Goal: Information Seeking & Learning: Check status

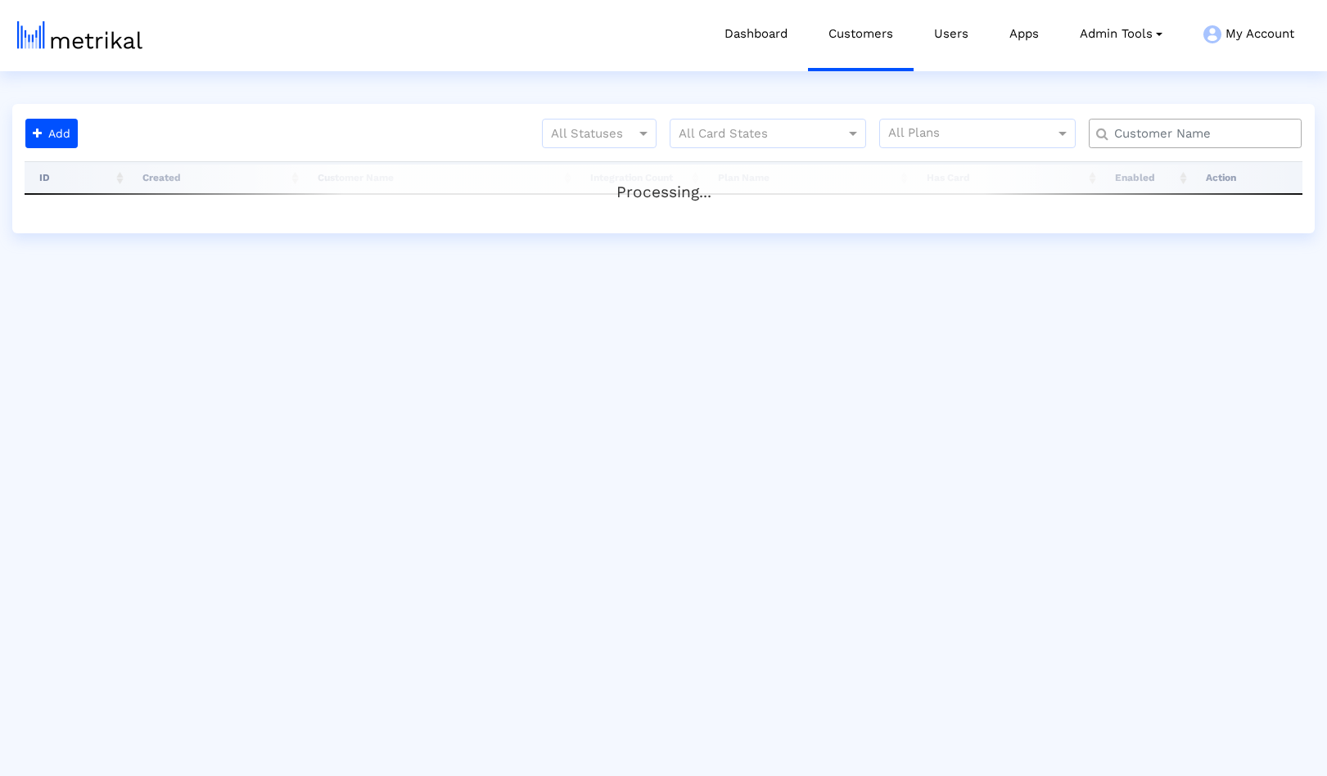
type input "mistplay"
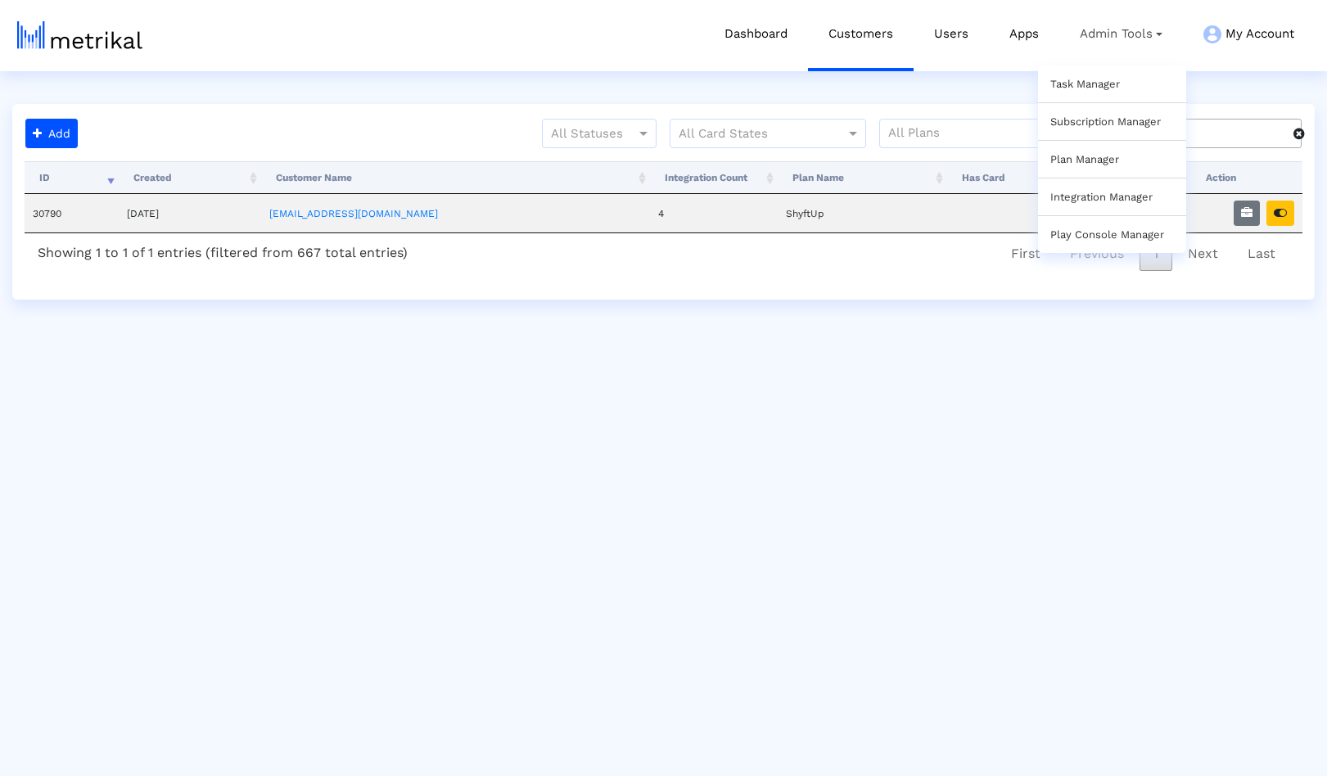
click at [1092, 83] on link "Task Manager" at bounding box center [1085, 84] width 70 height 12
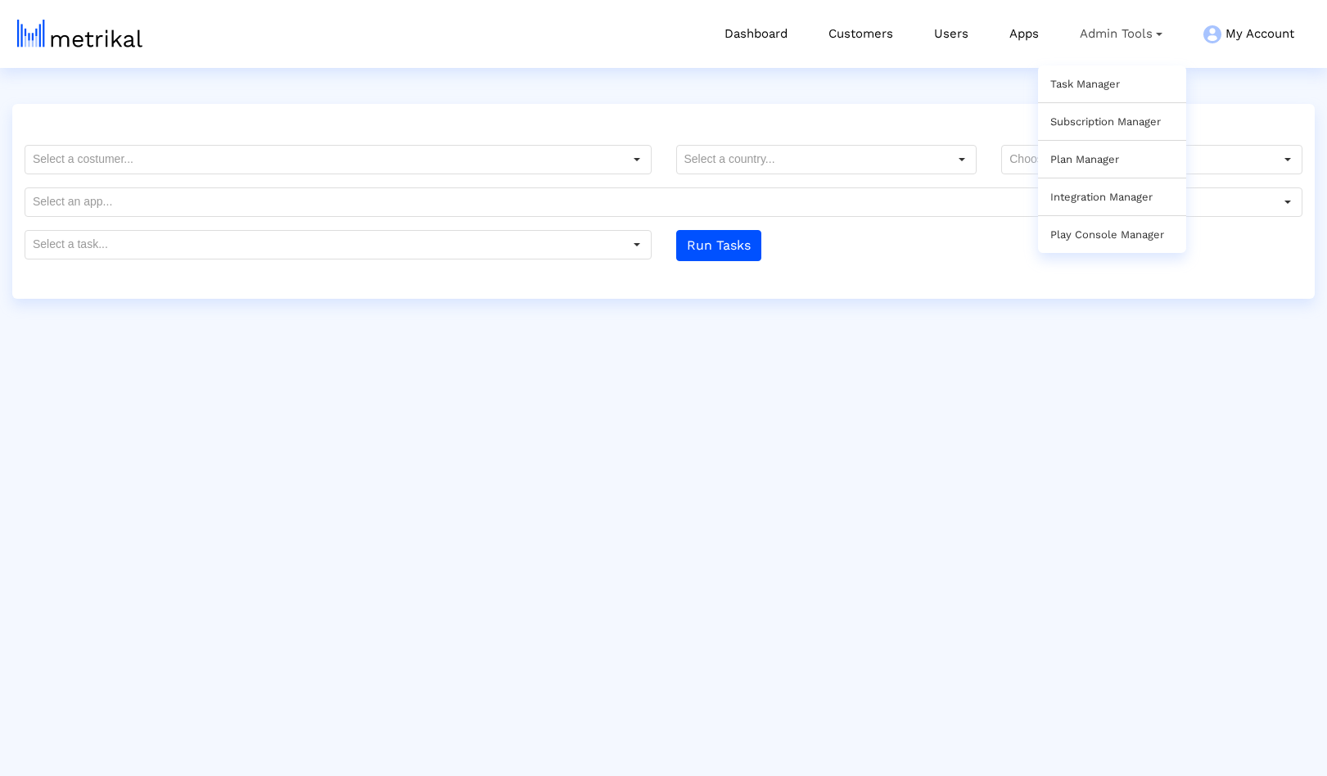
click at [1093, 159] on link "Plan Manager" at bounding box center [1084, 159] width 69 height 12
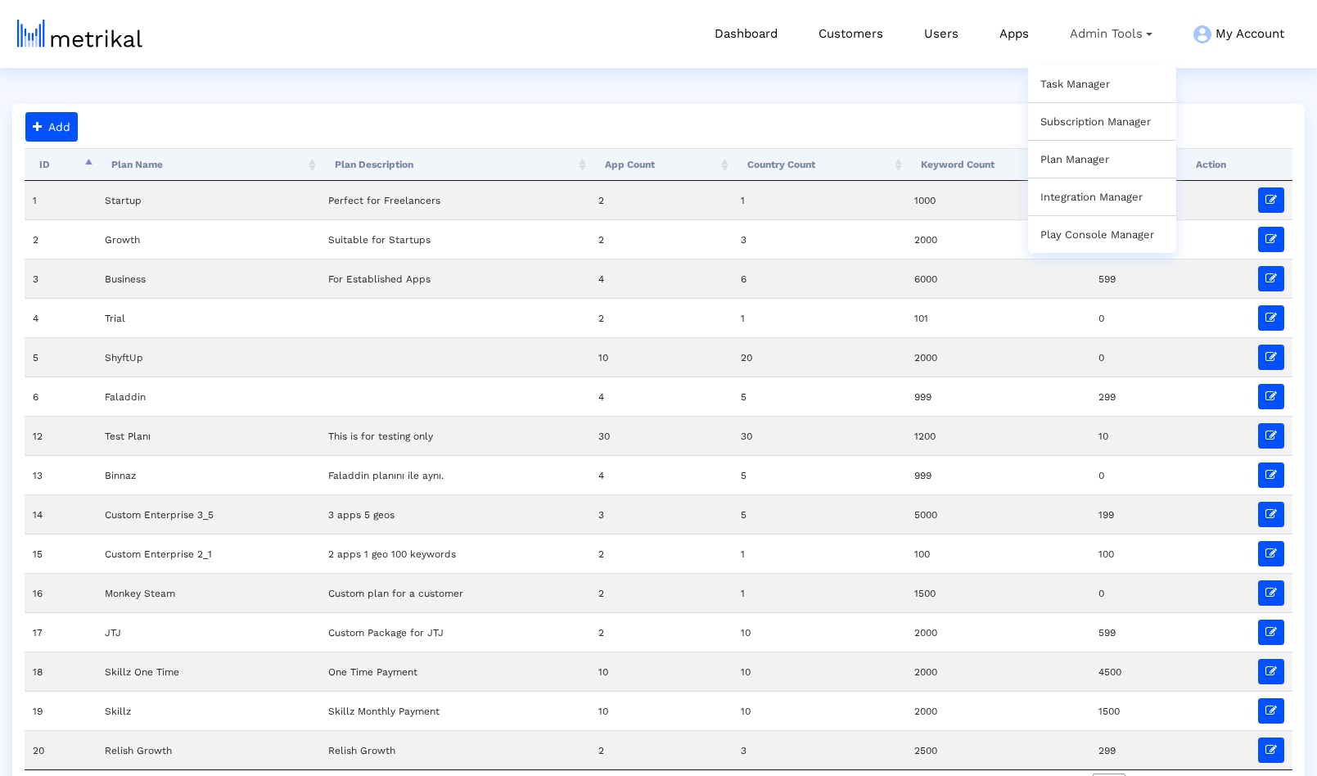
click at [1092, 198] on link "Integration Manager" at bounding box center [1092, 197] width 102 height 12
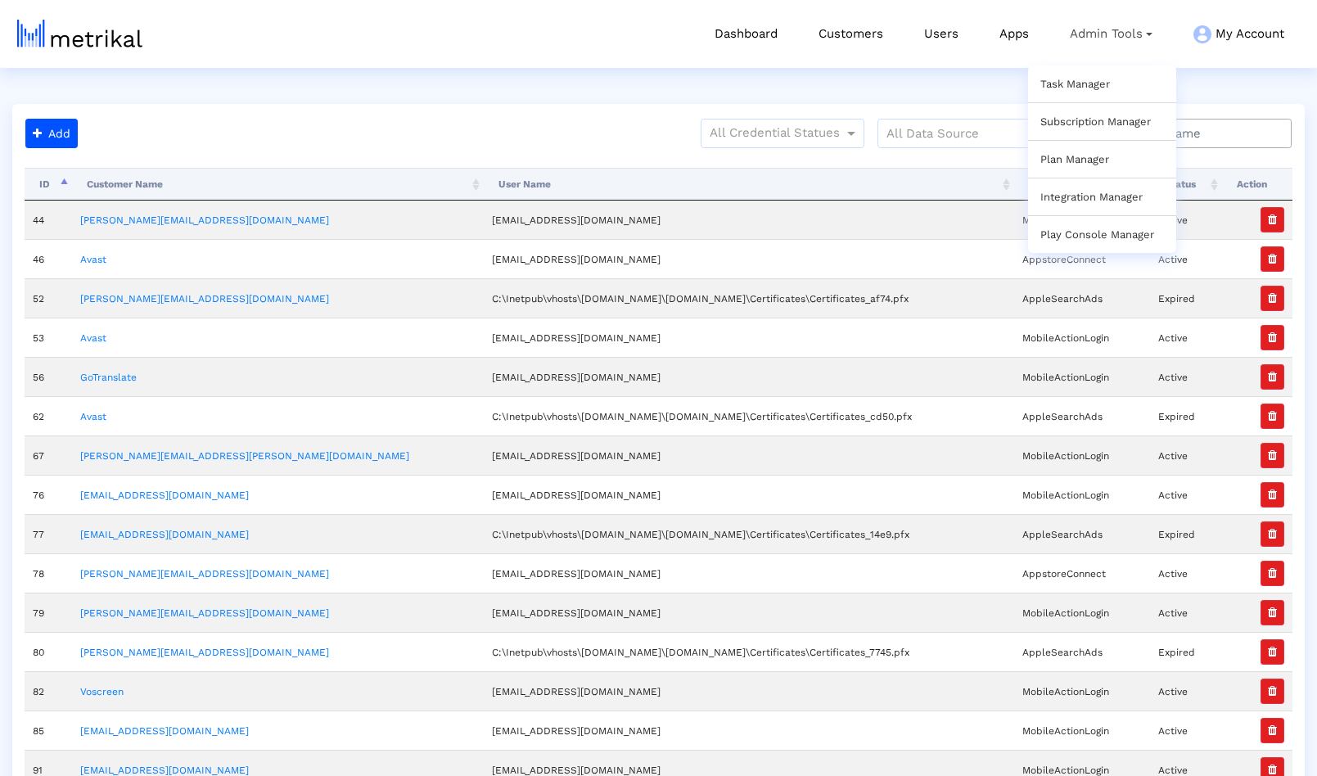
click at [1077, 85] on link "Task Manager" at bounding box center [1076, 84] width 70 height 12
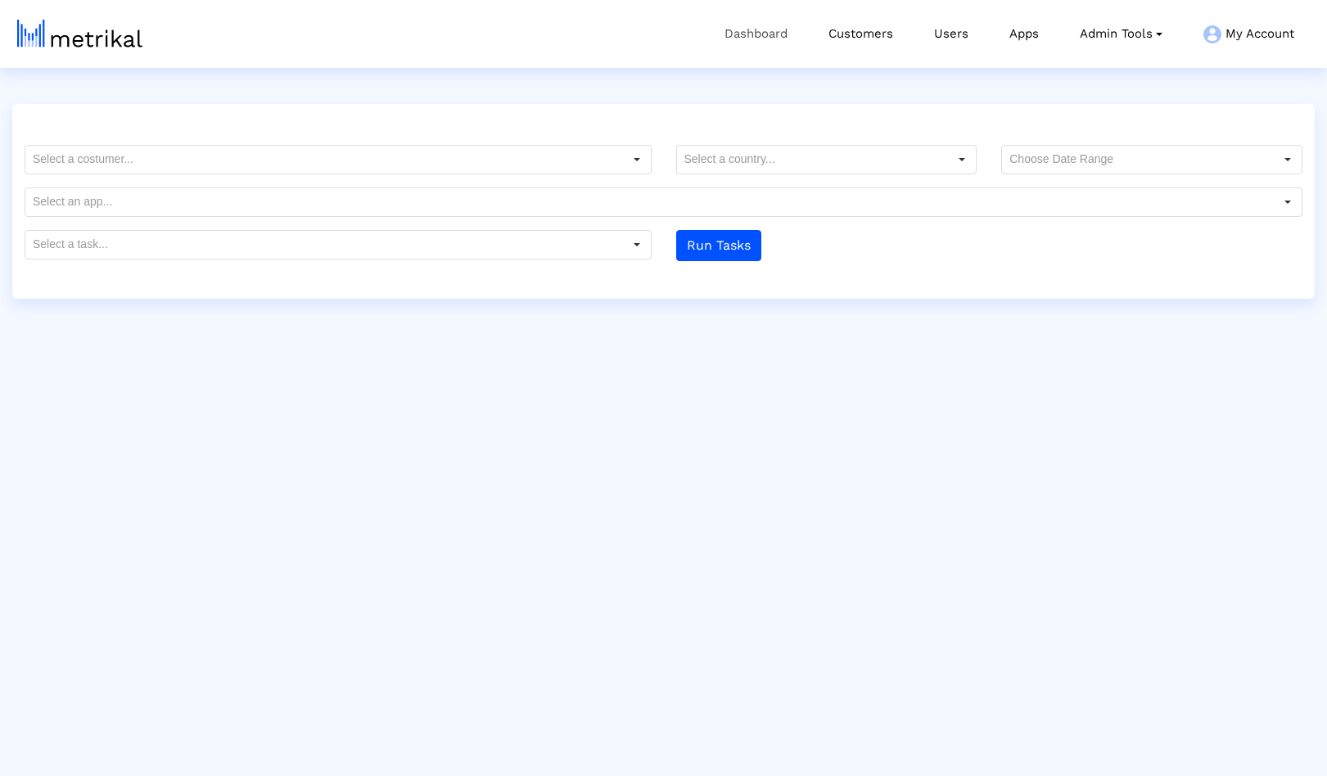
click at [732, 32] on link "Dashboard" at bounding box center [756, 34] width 104 height 68
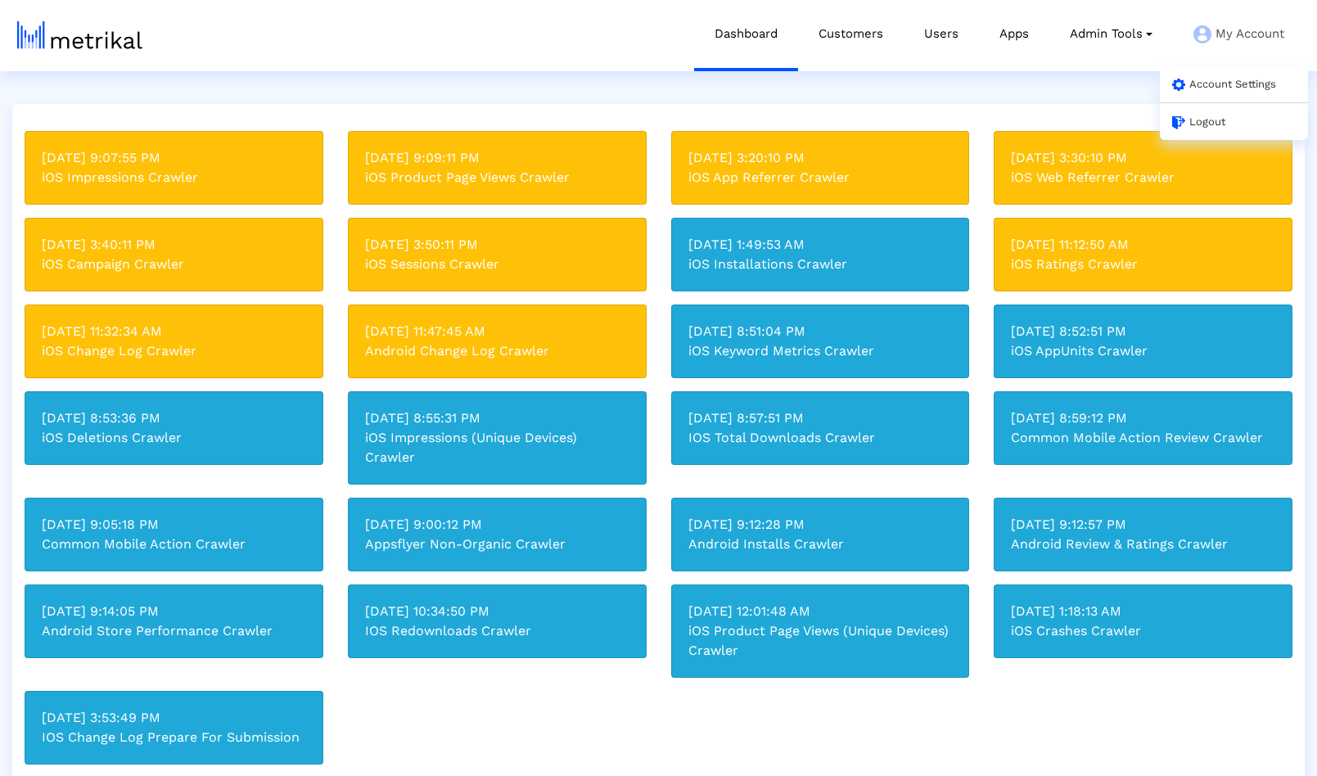
click at [1233, 81] on link "Account Settings" at bounding box center [1224, 84] width 104 height 12
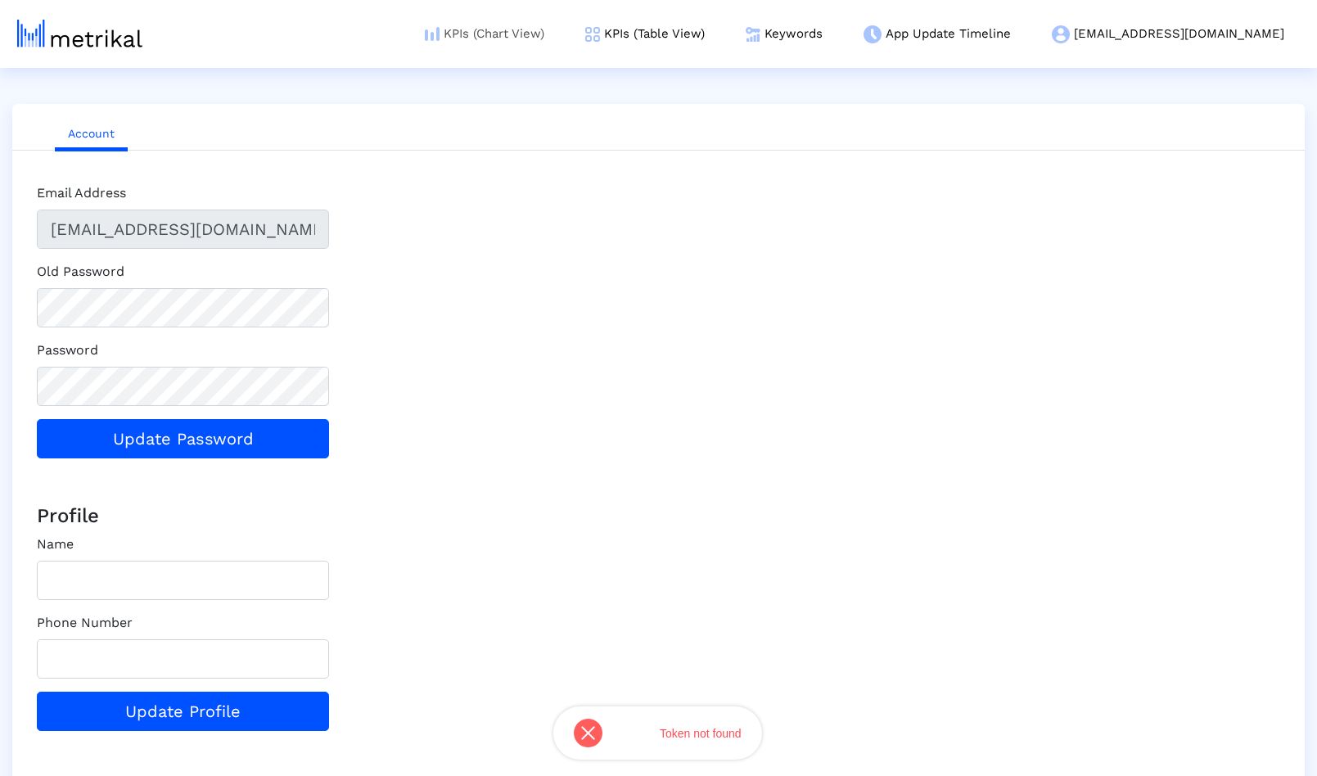
click at [535, 31] on link "KPIs (Chart View)" at bounding box center [484, 34] width 160 height 68
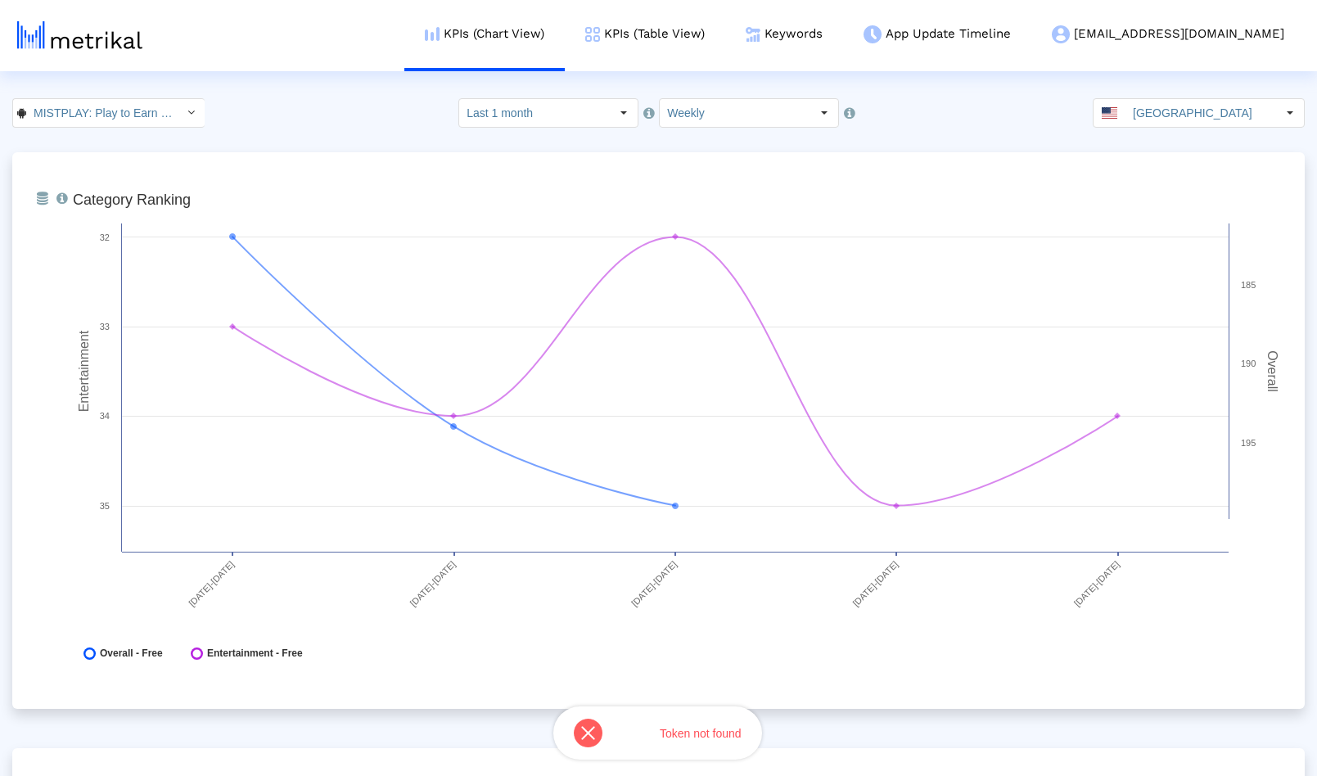
click at [534, 112] on input "Last 1 month" at bounding box center [534, 113] width 151 height 28
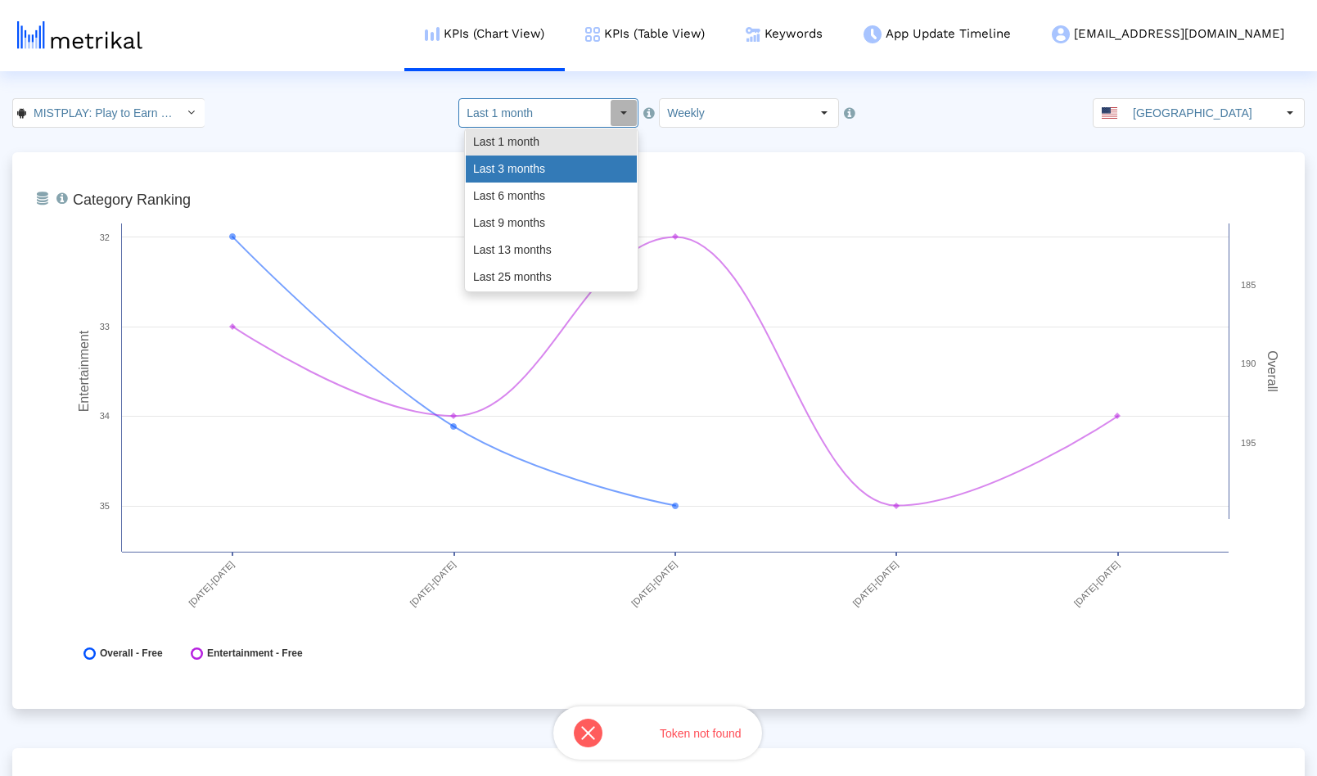
click at [513, 165] on div "Last 3 months" at bounding box center [551, 169] width 171 height 27
type input "Last 3 months"
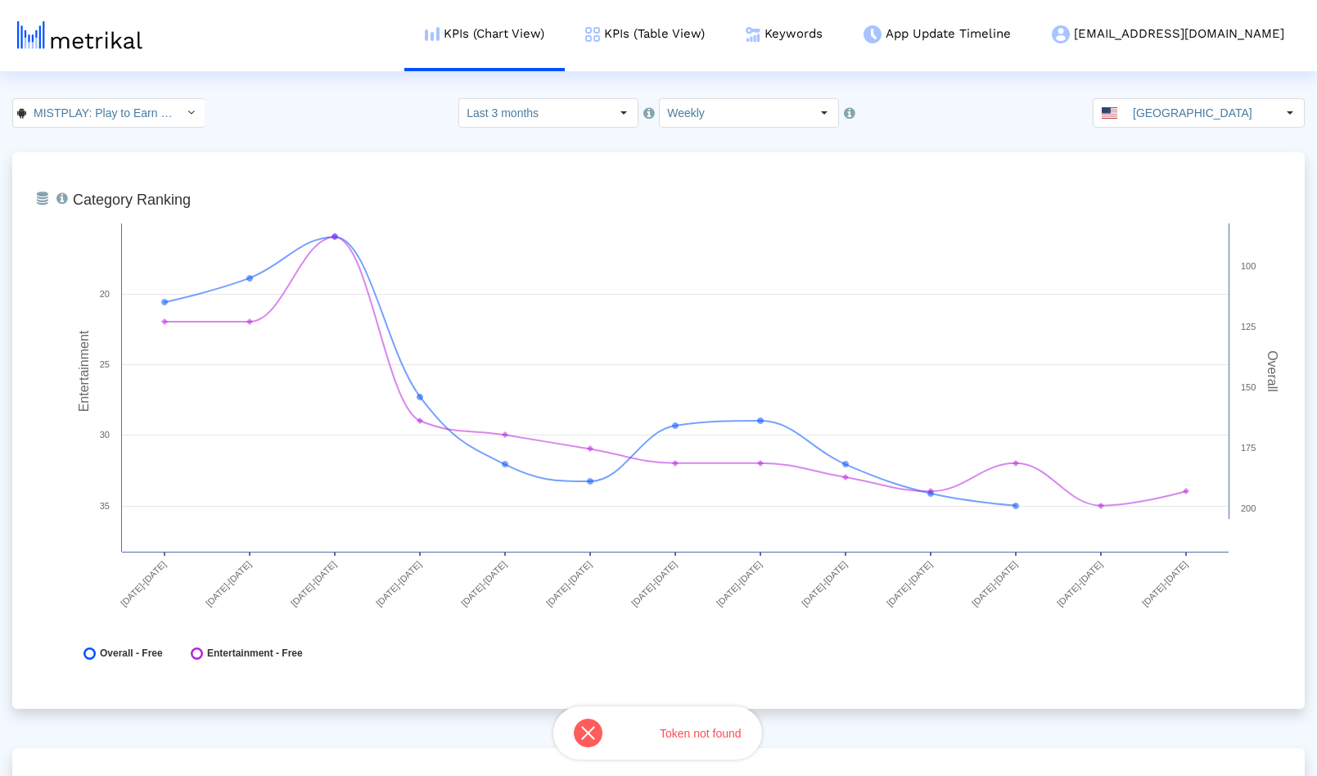
click at [317, 75] on html "KPIs (Chart View) KPIs (Table View) Keywords App Update Timeline [EMAIL_ADDRESS…" at bounding box center [658, 538] width 1317 height 1077
